Goal: Find specific page/section: Find specific page/section

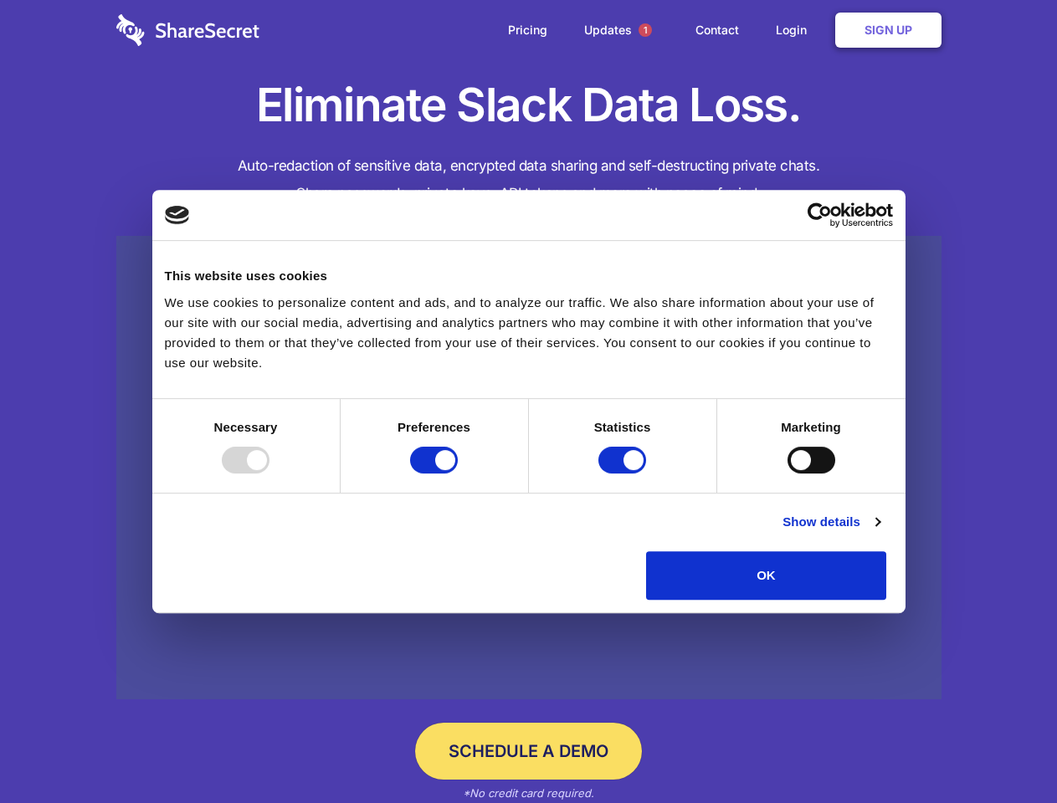
click at [269, 474] on div at bounding box center [246, 460] width 48 height 27
click at [458, 474] on input "Preferences" at bounding box center [434, 460] width 48 height 27
checkbox input "false"
click at [624, 474] on input "Statistics" at bounding box center [622, 460] width 48 height 27
checkbox input "false"
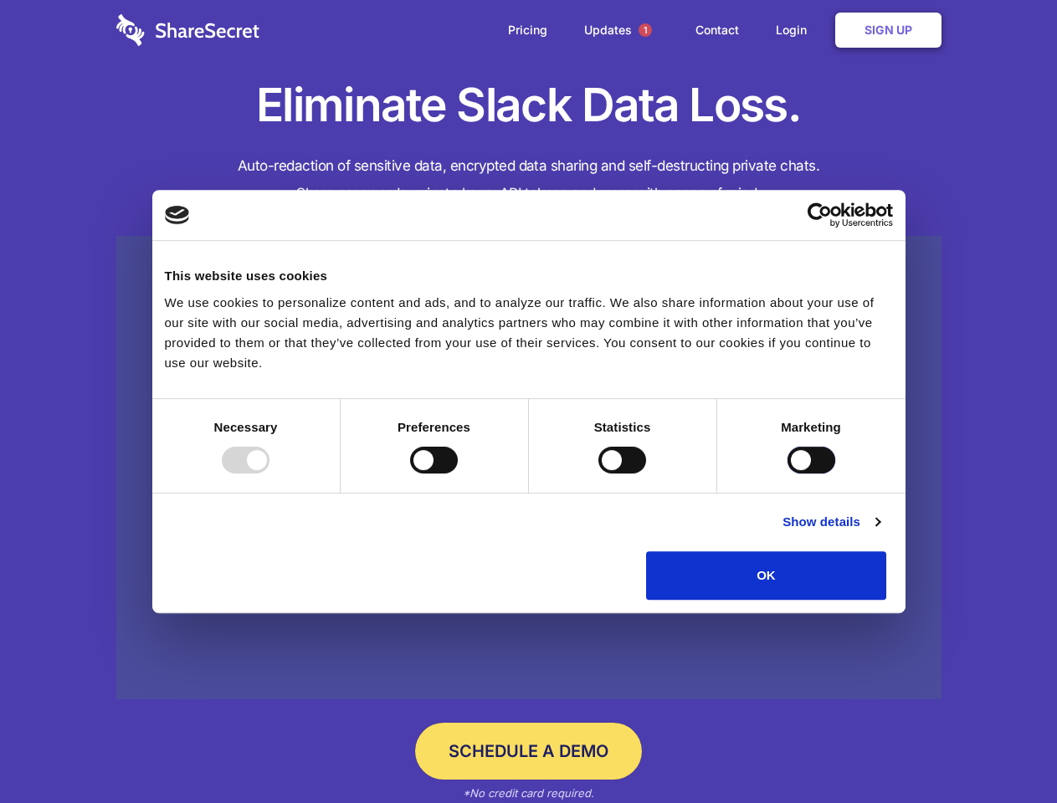
click at [787, 474] on input "Marketing" at bounding box center [811, 460] width 48 height 27
checkbox input "true"
click at [879, 532] on link "Show details" at bounding box center [830, 522] width 97 height 20
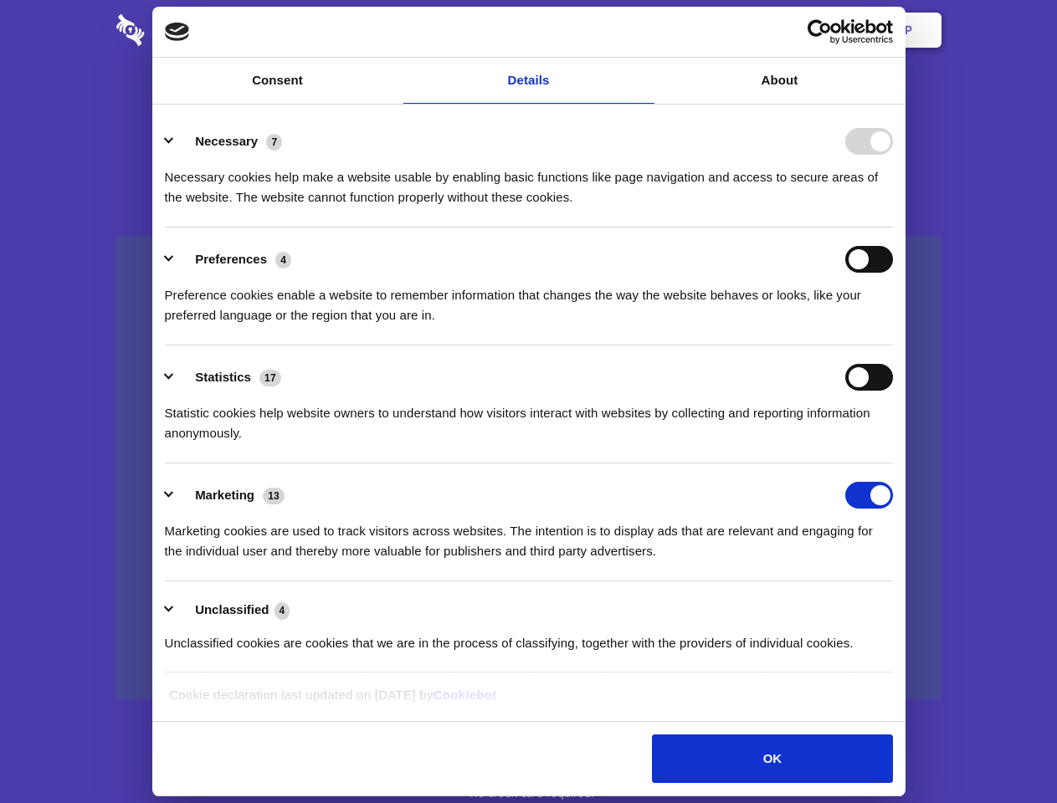
click at [900, 606] on ul "Necessary 7 Necessary cookies help make a website usable by enabling basic func…" at bounding box center [528, 392] width 744 height 564
click at [644, 30] on span "1" at bounding box center [644, 29] width 13 height 13
